Goal: Check status: Check status

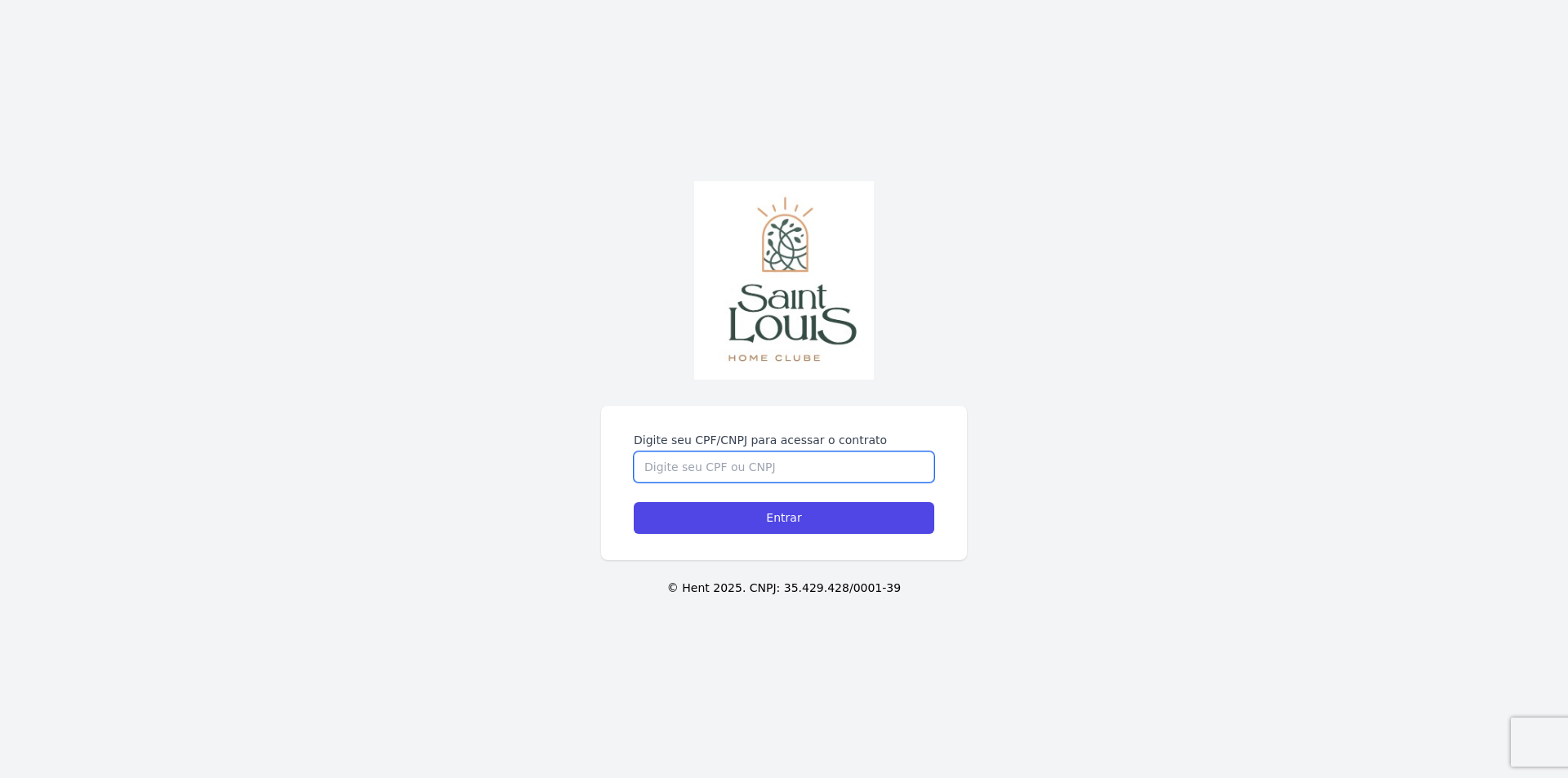
click at [724, 469] on input "Digite seu CPF/CNPJ para acessar o contrato" at bounding box center [784, 467] width 301 height 31
type input "02801234001"
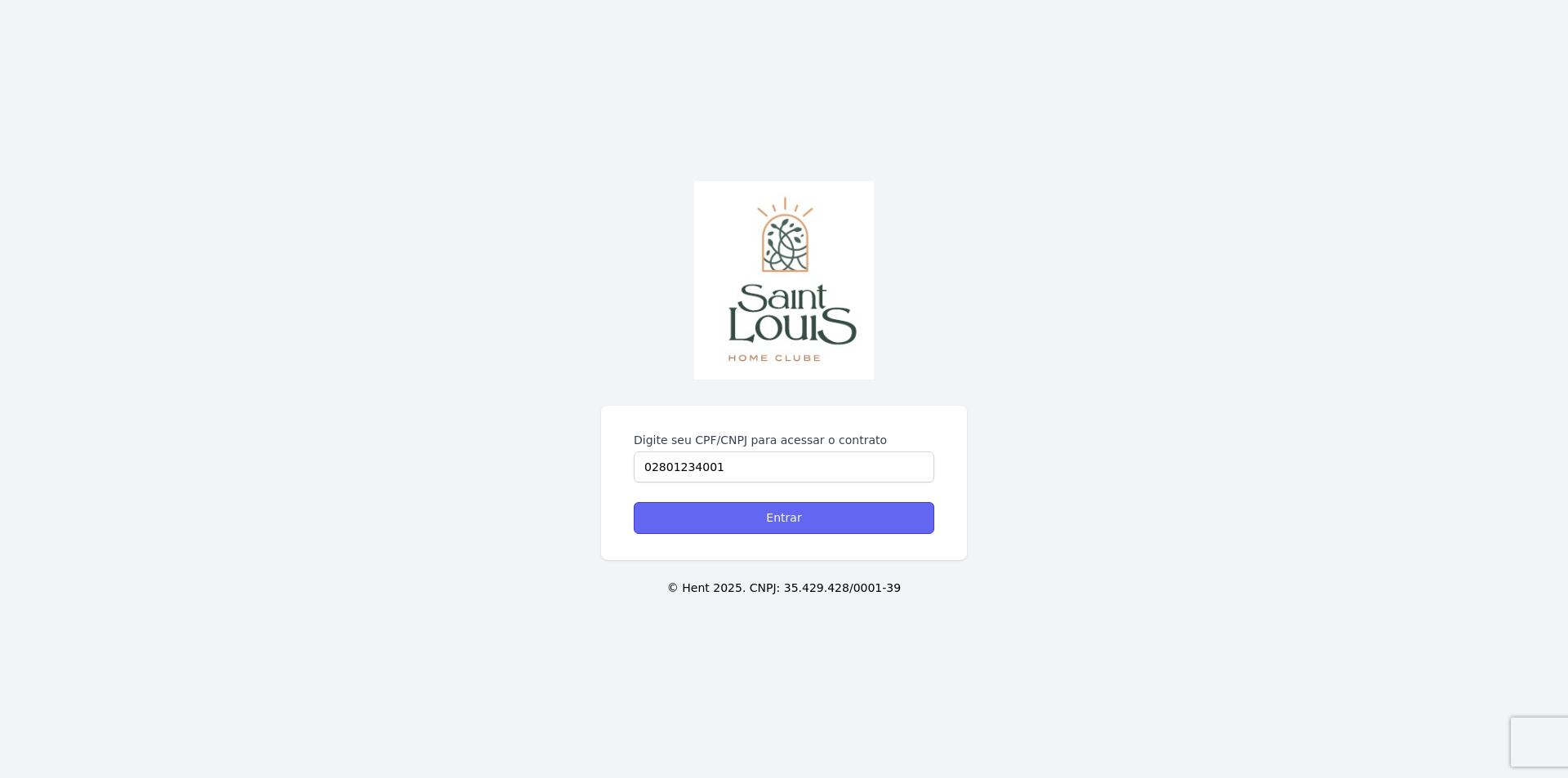
click at [758, 509] on input "Entrar" at bounding box center [784, 518] width 301 height 32
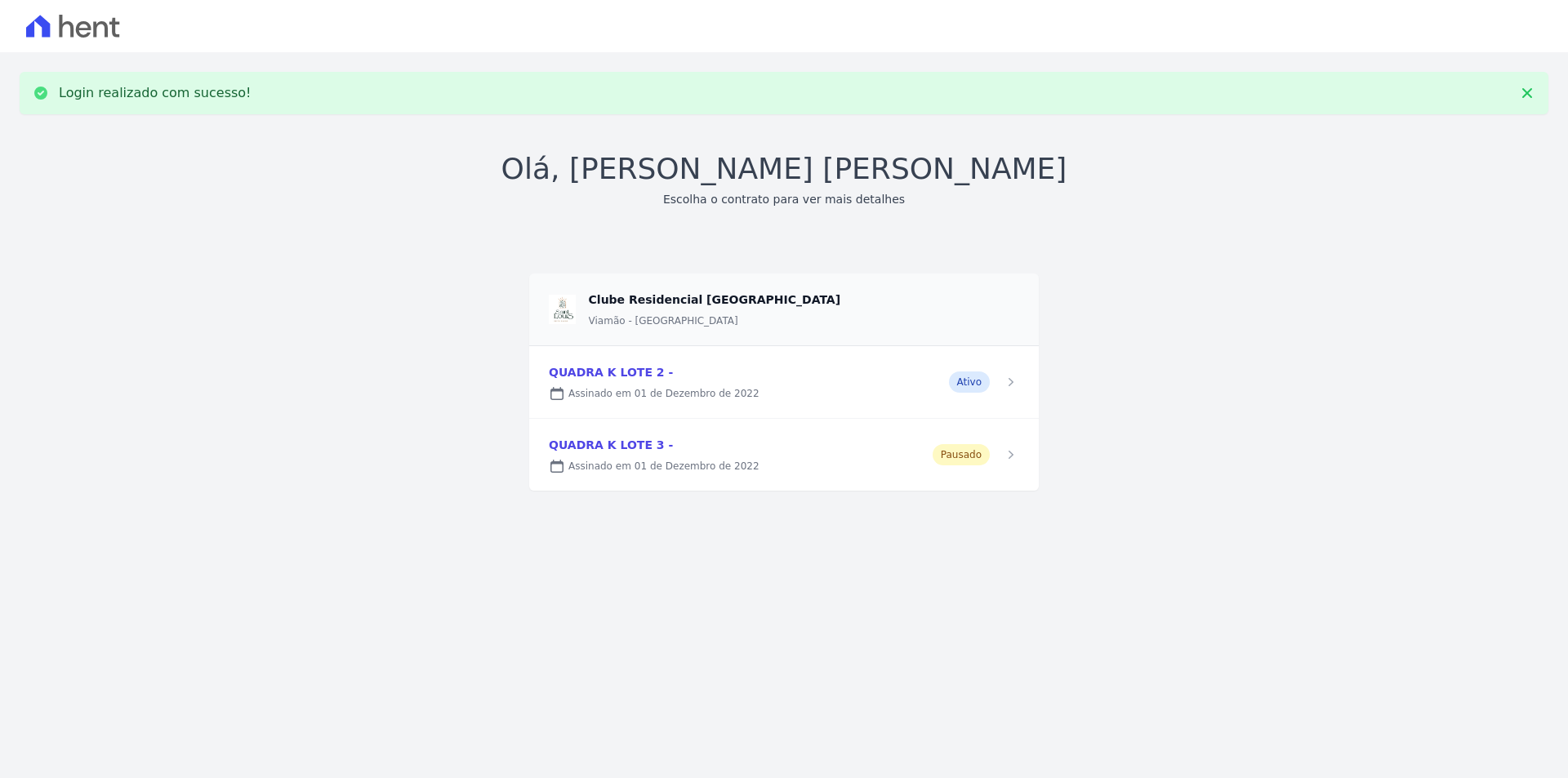
click at [679, 388] on link at bounding box center [784, 382] width 510 height 72
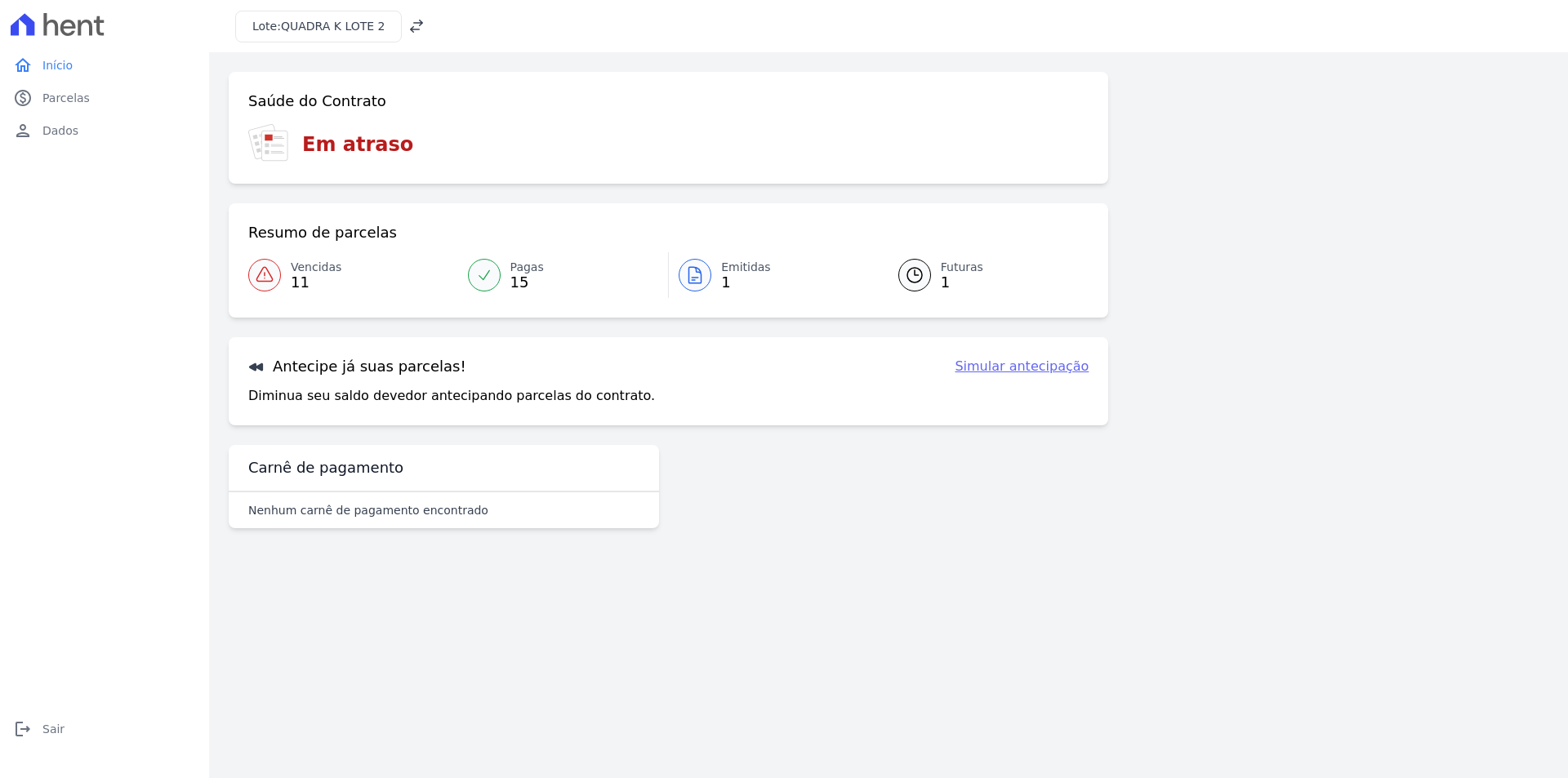
click at [314, 277] on span "11" at bounding box center [316, 283] width 51 height 13
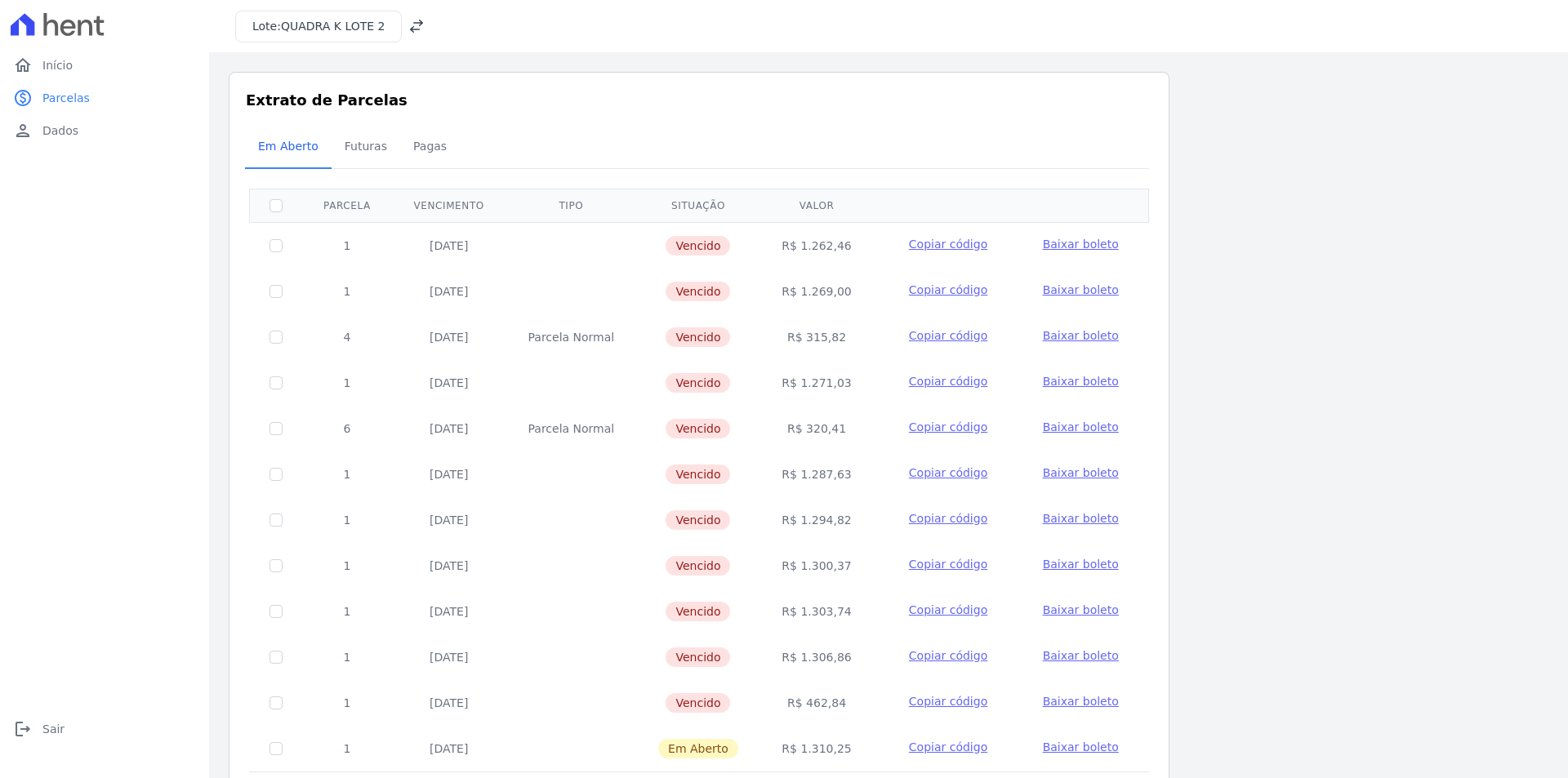
scroll to position [67, 0]
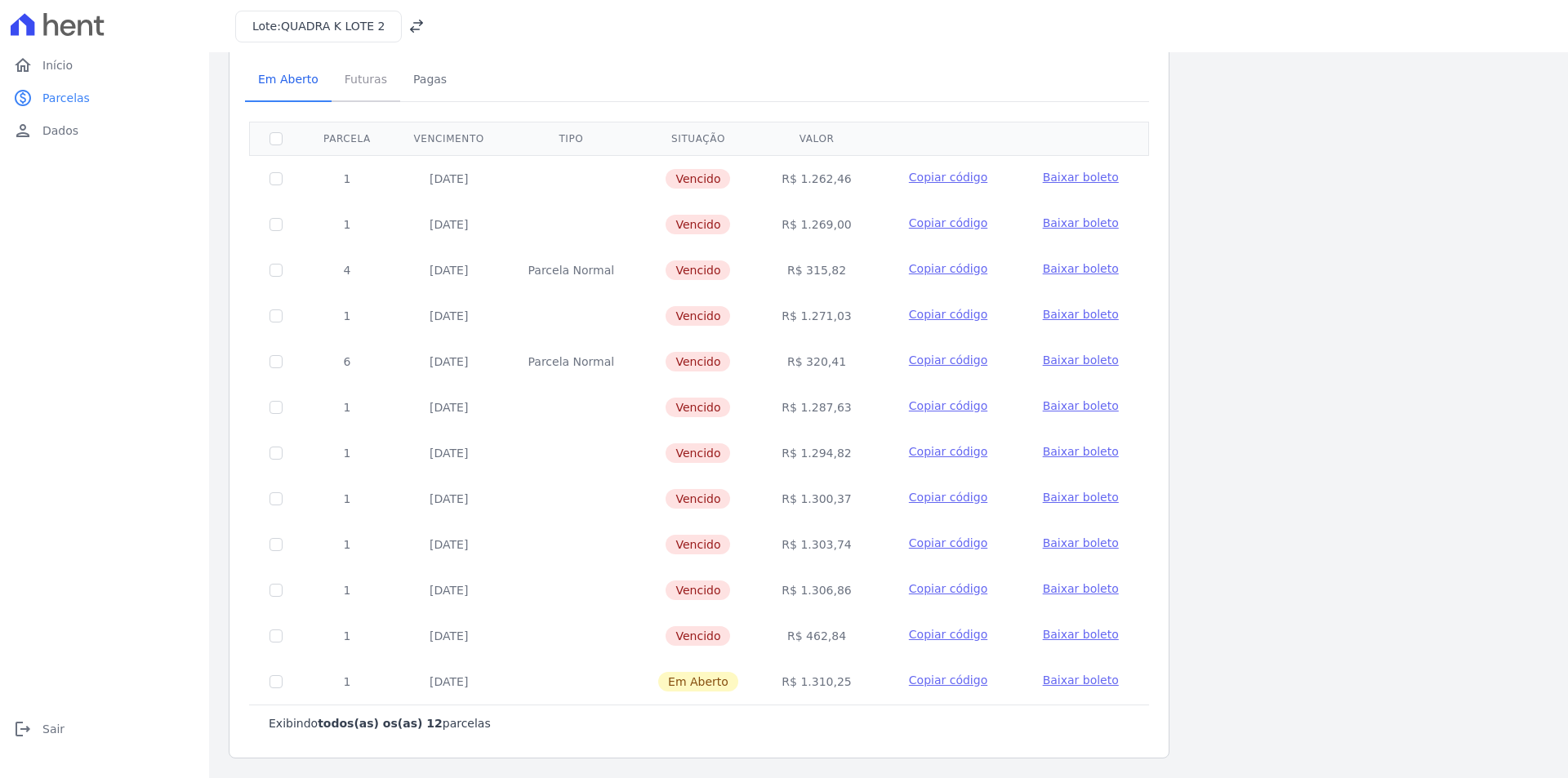
click at [358, 80] on span "Futuras" at bounding box center [366, 79] width 62 height 33
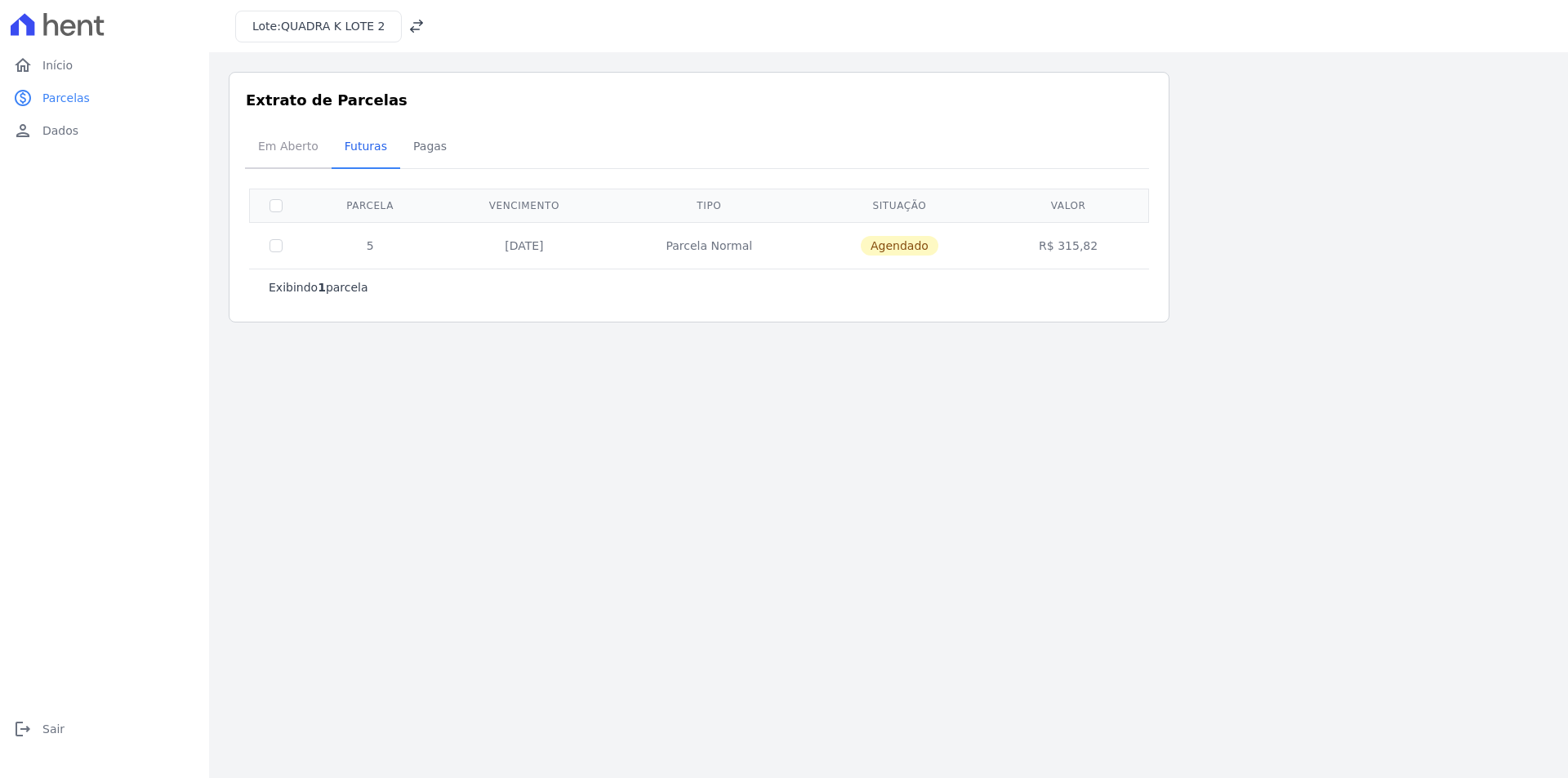
click at [291, 154] on span "Em Aberto" at bounding box center [288, 146] width 80 height 33
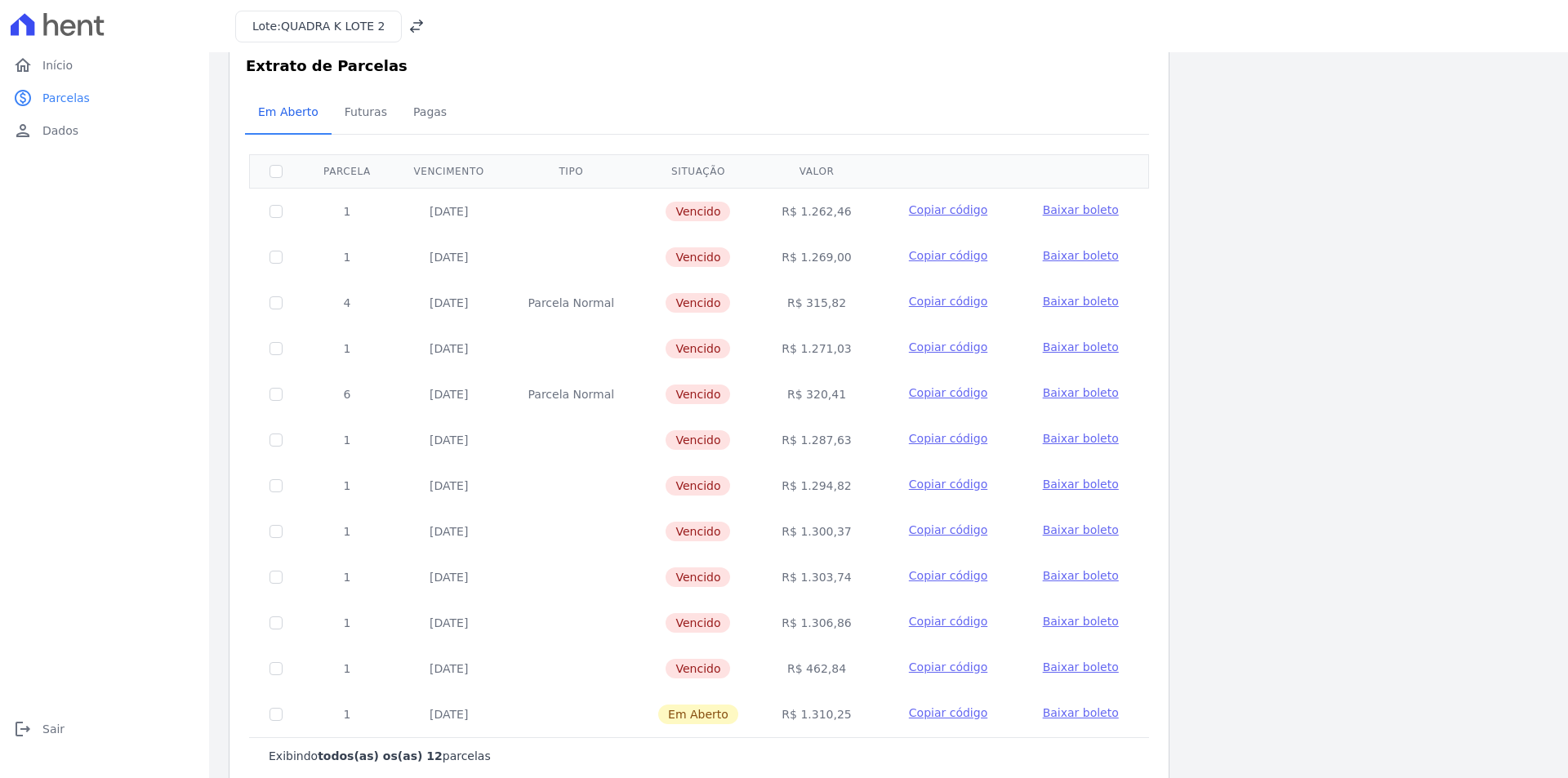
scroll to position [67, 0]
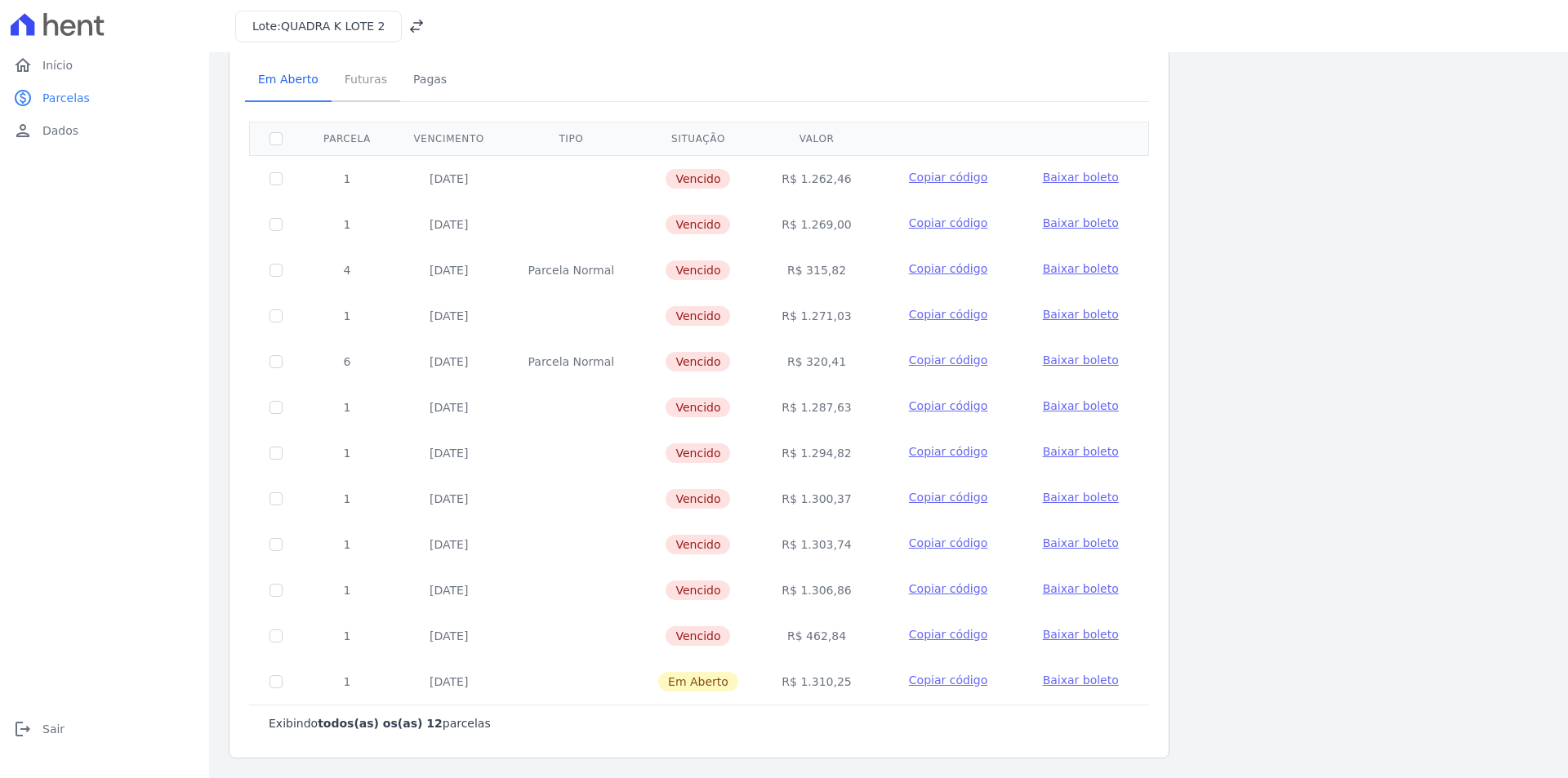
click at [358, 87] on span "Futuras" at bounding box center [366, 79] width 62 height 33
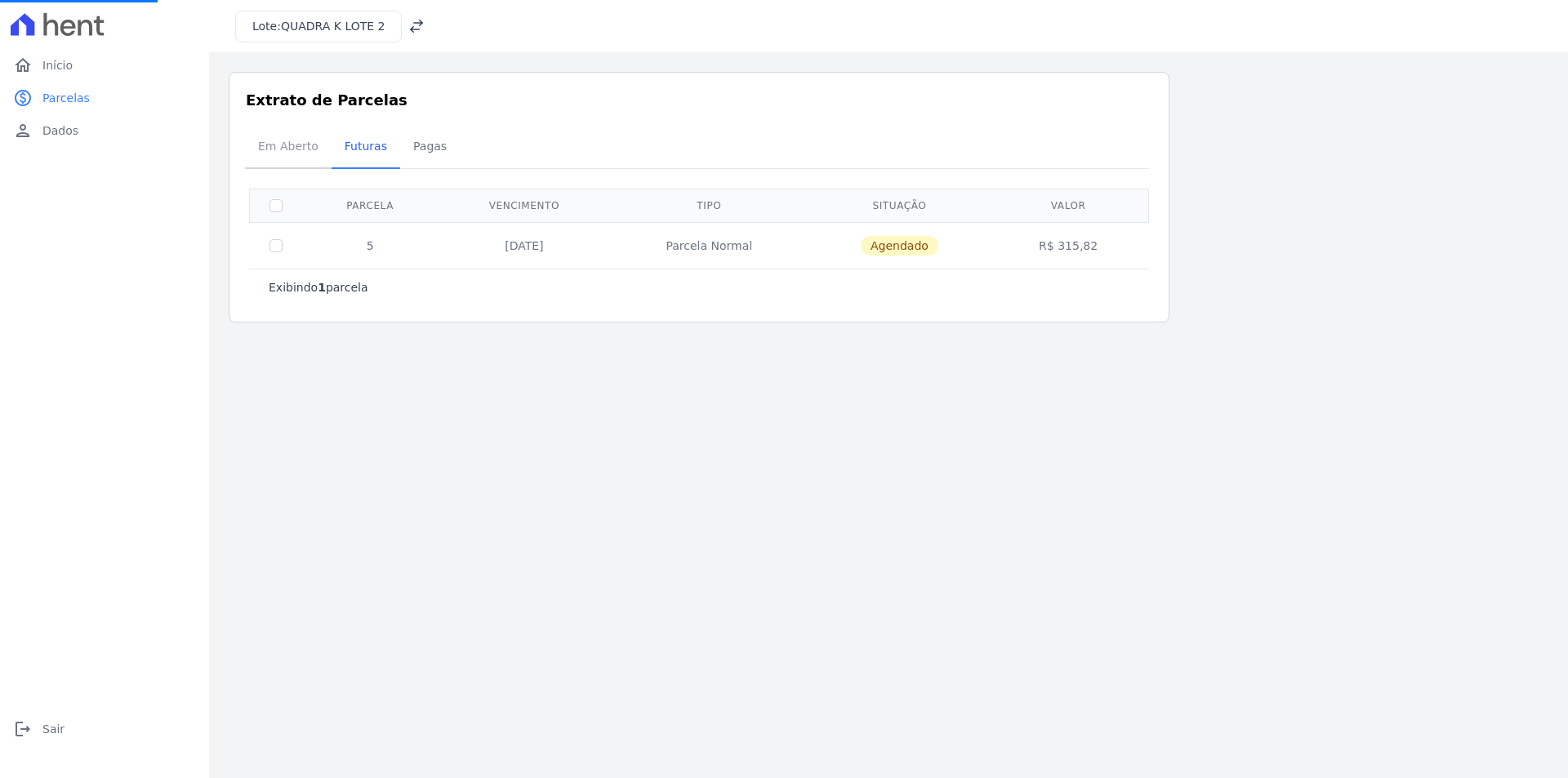
click at [290, 153] on span "Em Aberto" at bounding box center [288, 146] width 80 height 33
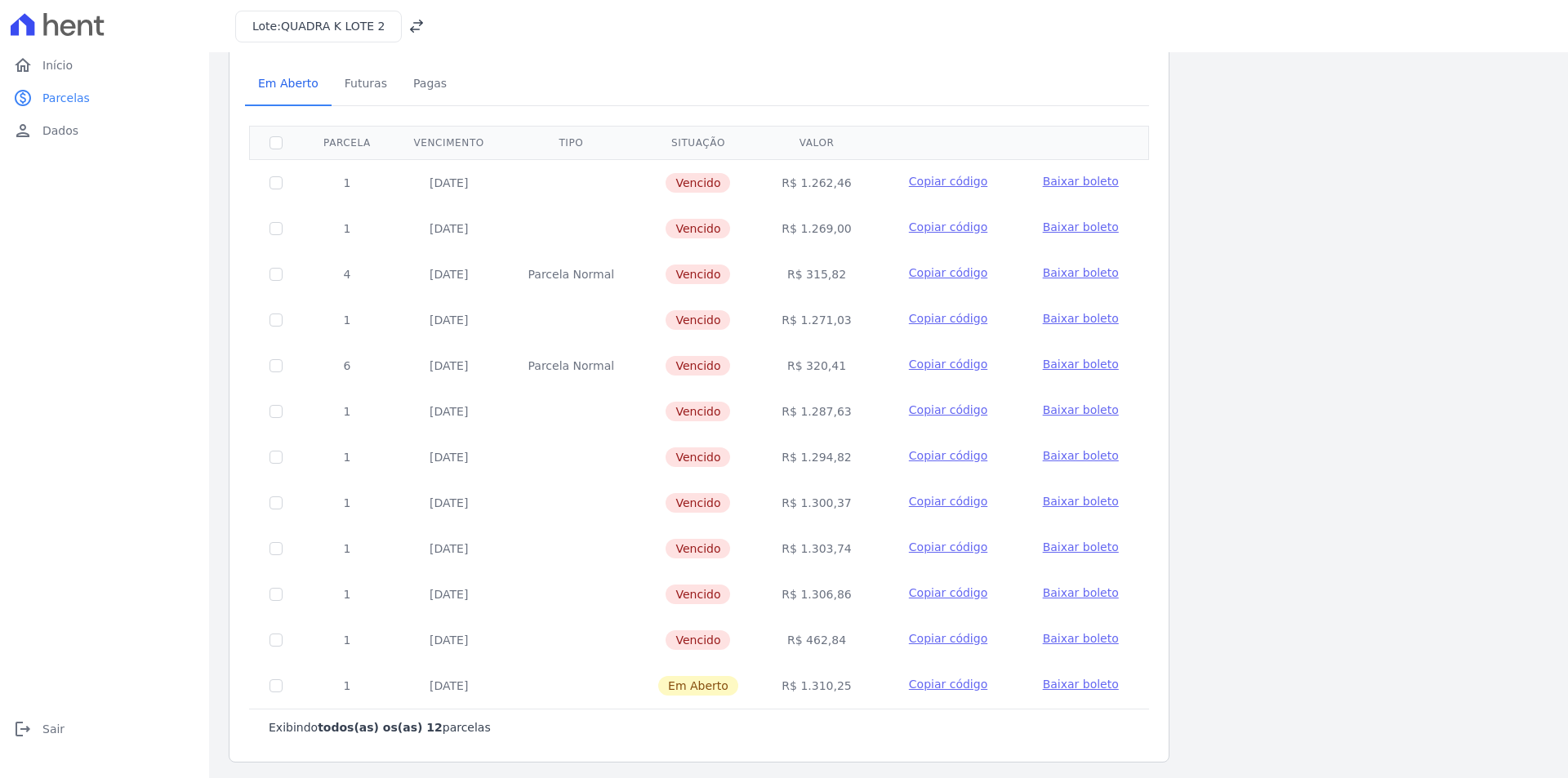
scroll to position [67, 0]
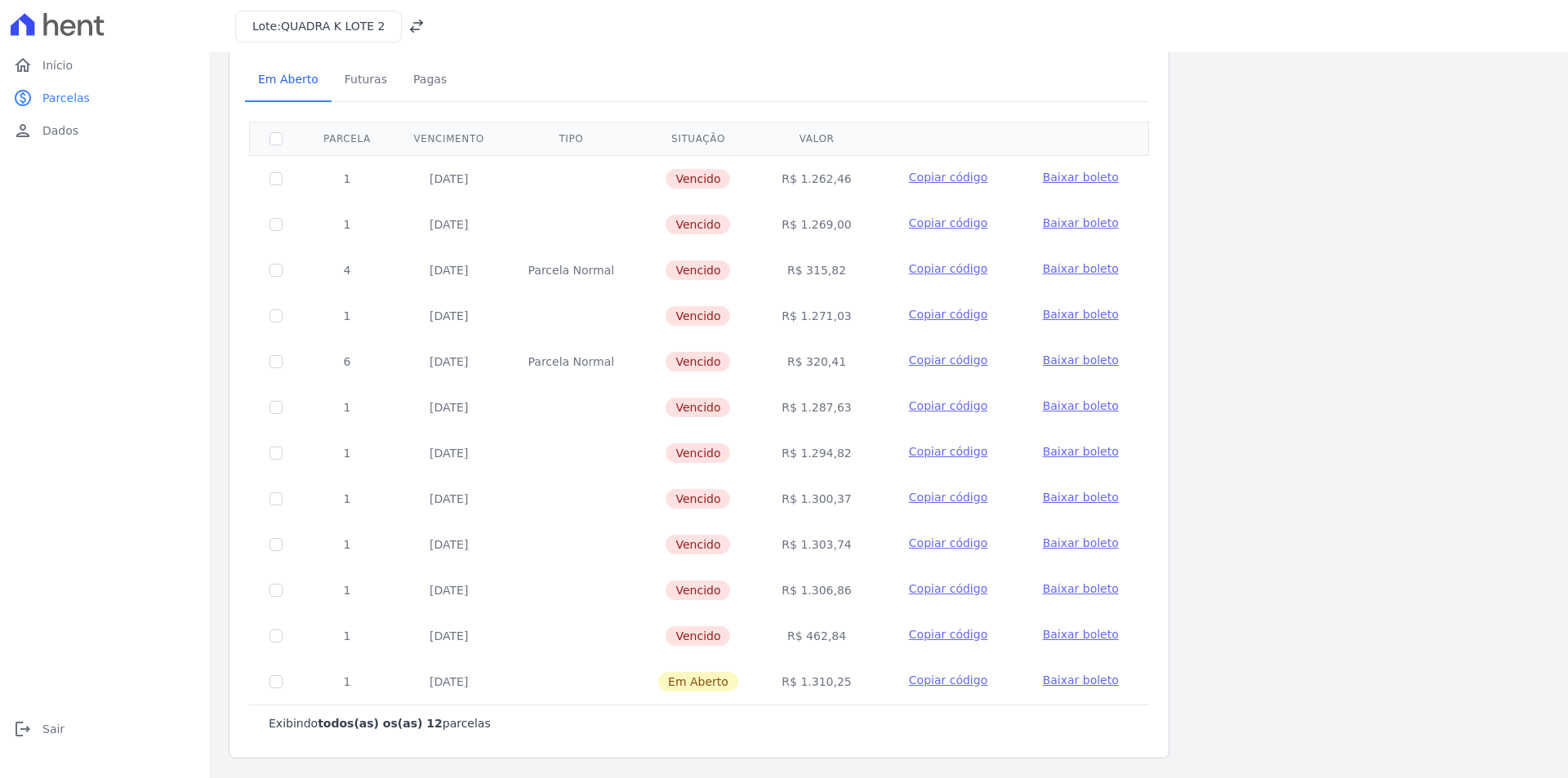
click at [945, 686] on span "Copiar código" at bounding box center [948, 681] width 79 height 13
click at [950, 681] on span "Copiado!" at bounding box center [948, 680] width 52 height 16
click at [953, 636] on span "Copiar código" at bounding box center [948, 635] width 79 height 13
